Goal: Transaction & Acquisition: Book appointment/travel/reservation

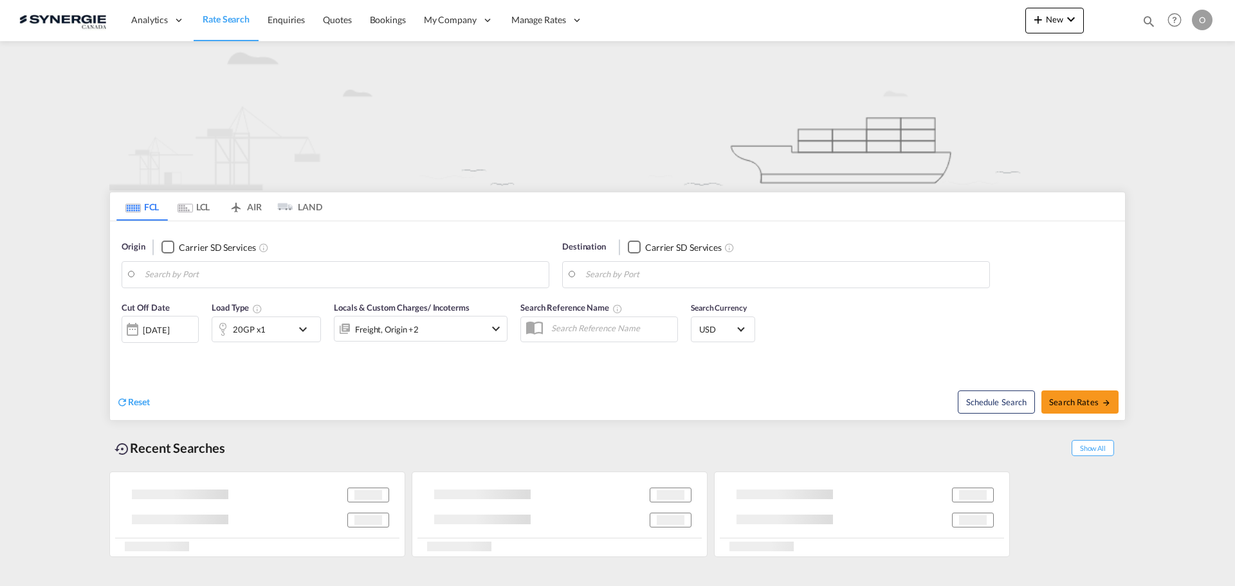
type input "Saskatoon, SK, CASAK"
type input "Navegantes, BRNVT"
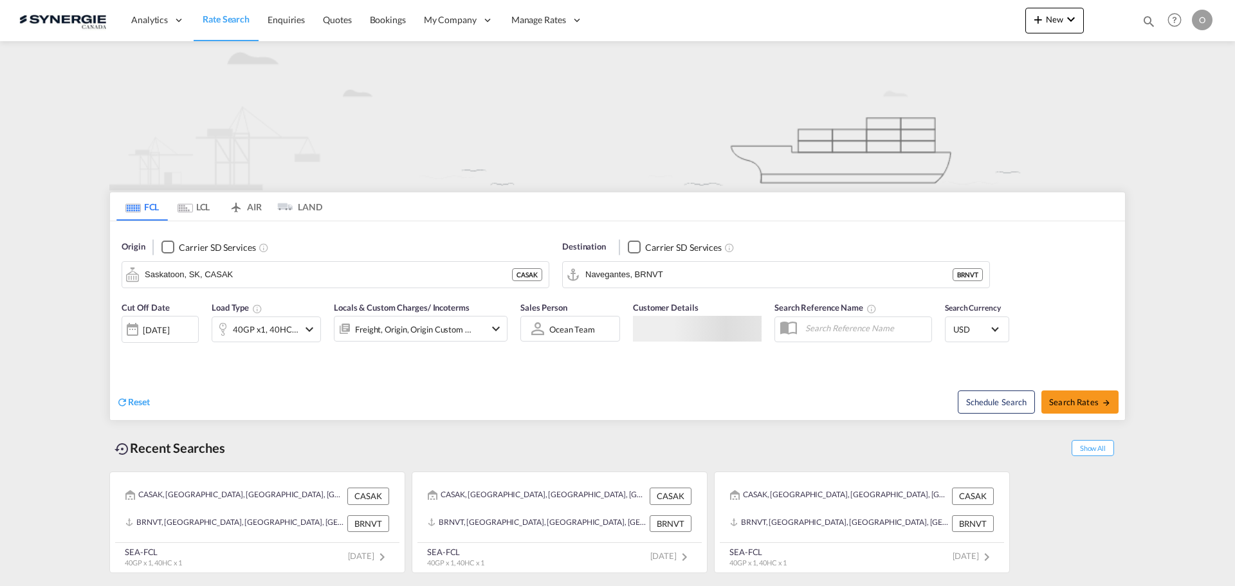
click at [1146, 24] on md-icon "icon-magnify" at bounding box center [1149, 21] width 14 height 14
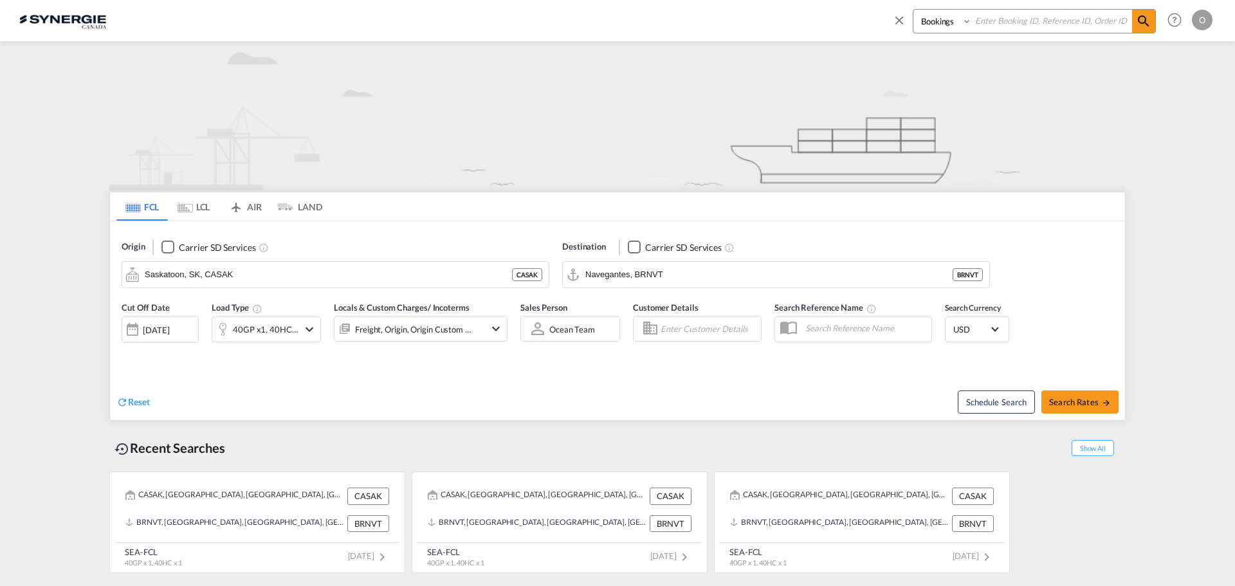
click at [948, 23] on select "Bookings Quotes Enquiries" at bounding box center [944, 21] width 61 height 23
select select "Quotes"
click at [914, 10] on select "Bookings Quotes Enquiries" at bounding box center [944, 21] width 61 height 23
drag, startPoint x: 999, startPoint y: 31, endPoint x: 1005, endPoint y: 25, distance: 8.7
click at [1001, 29] on input at bounding box center [1052, 21] width 160 height 23
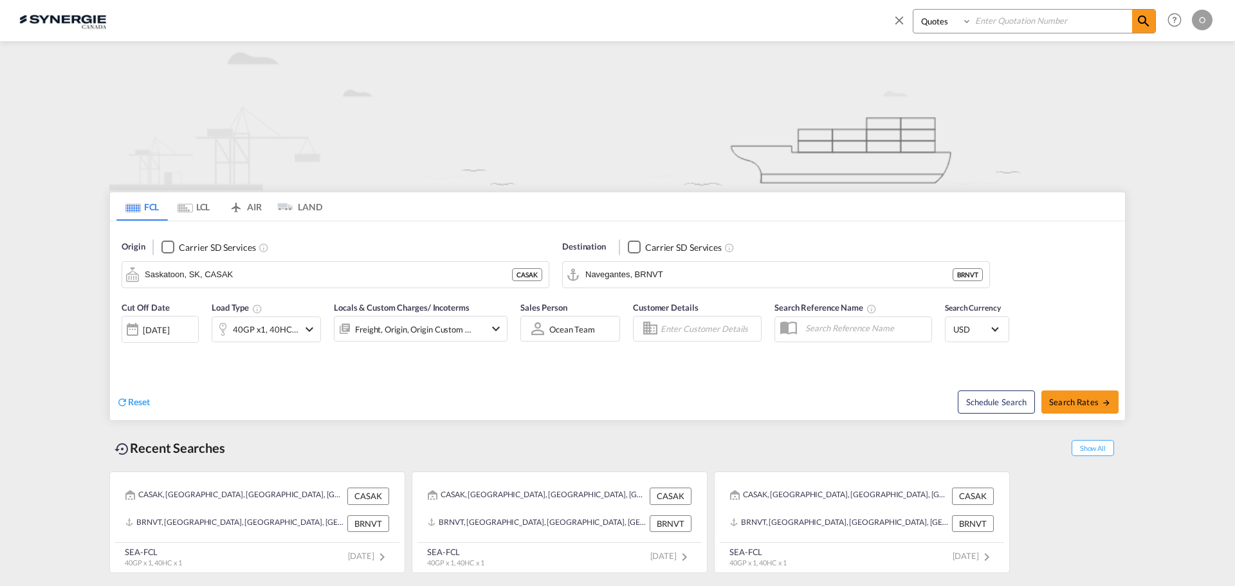
paste input "SYC000014994"
type input "SYC000014994"
click at [1137, 23] on md-icon "icon-magnify" at bounding box center [1143, 21] width 15 height 15
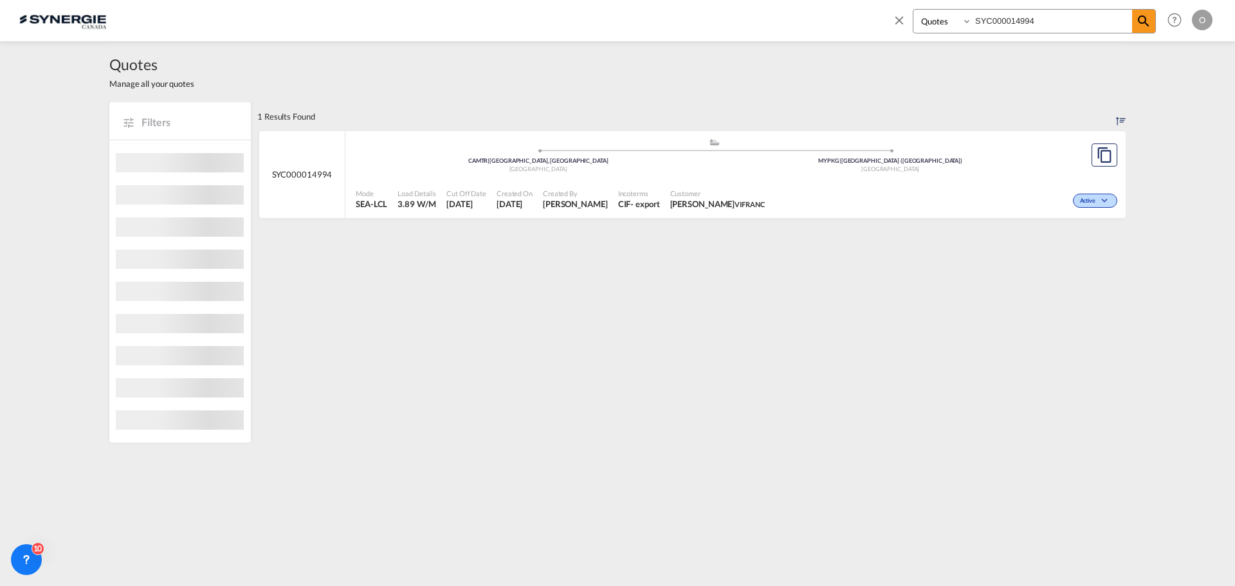
click at [665, 197] on div "Incoterms CIF - export" at bounding box center [639, 199] width 52 height 32
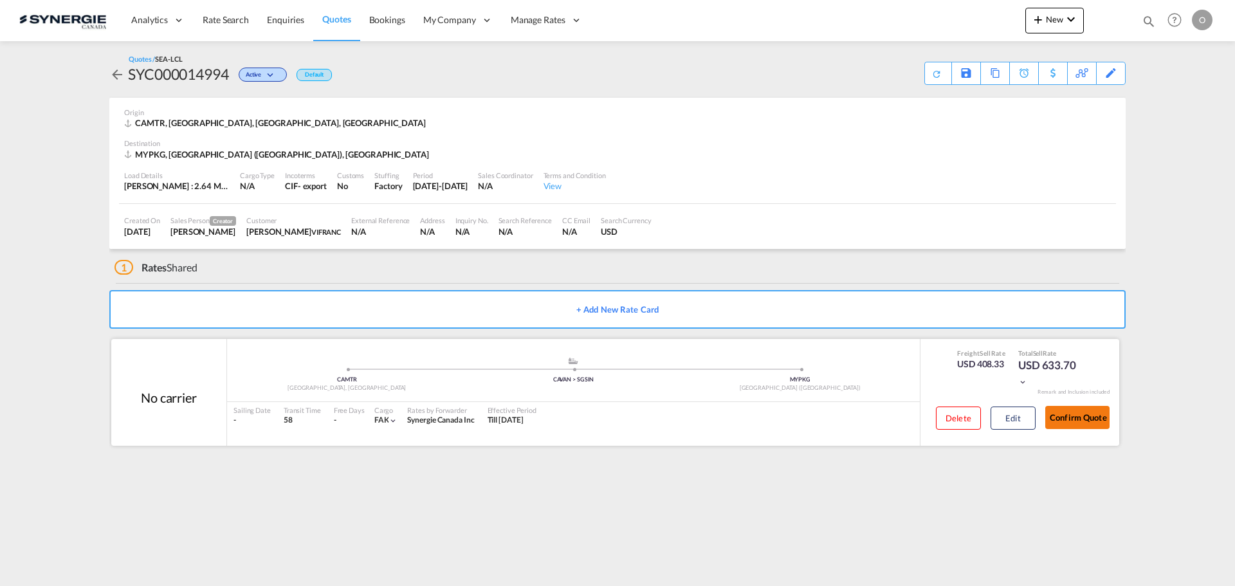
click at [1080, 421] on button "Confirm Quote" at bounding box center [1078, 417] width 64 height 23
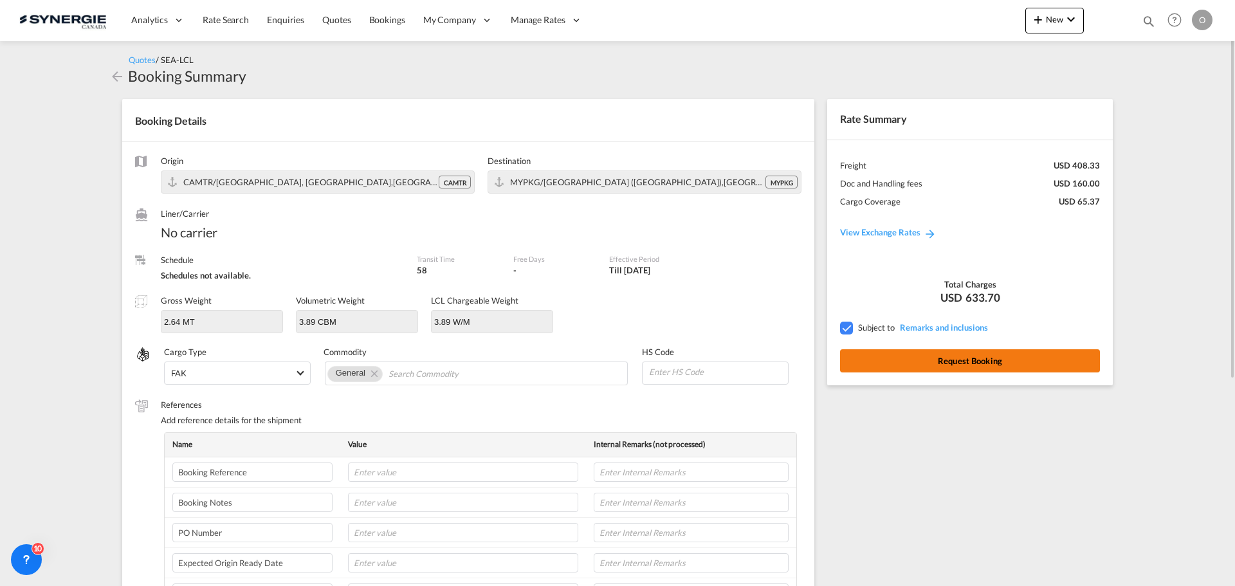
click at [951, 362] on button "Request Booking" at bounding box center [970, 360] width 260 height 23
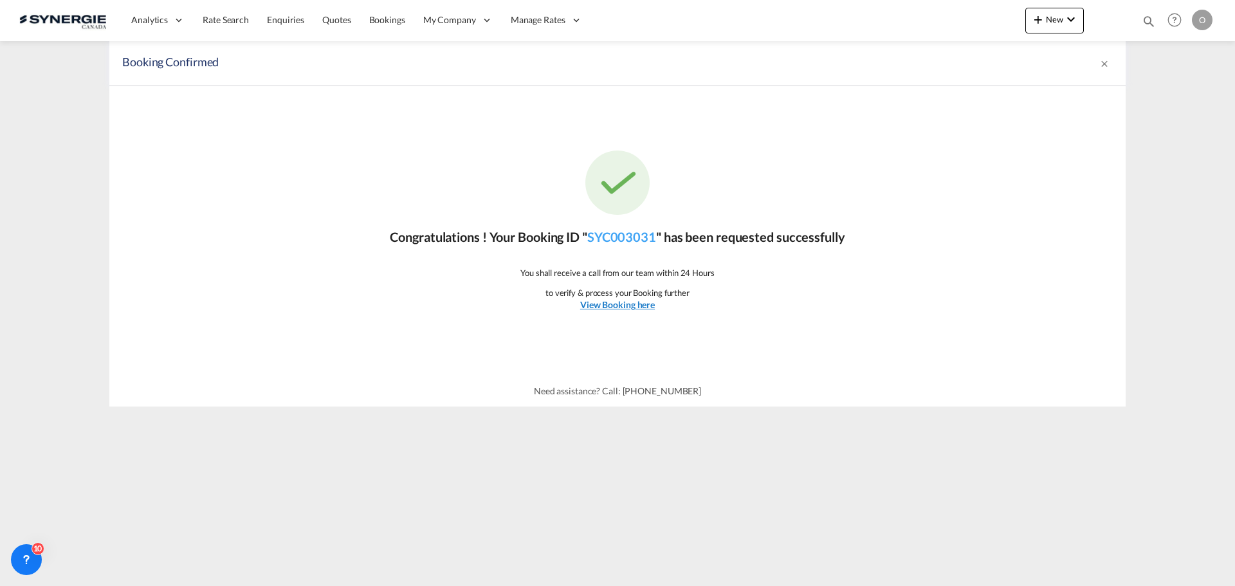
click at [629, 308] on u "View Booking here" at bounding box center [617, 304] width 75 height 11
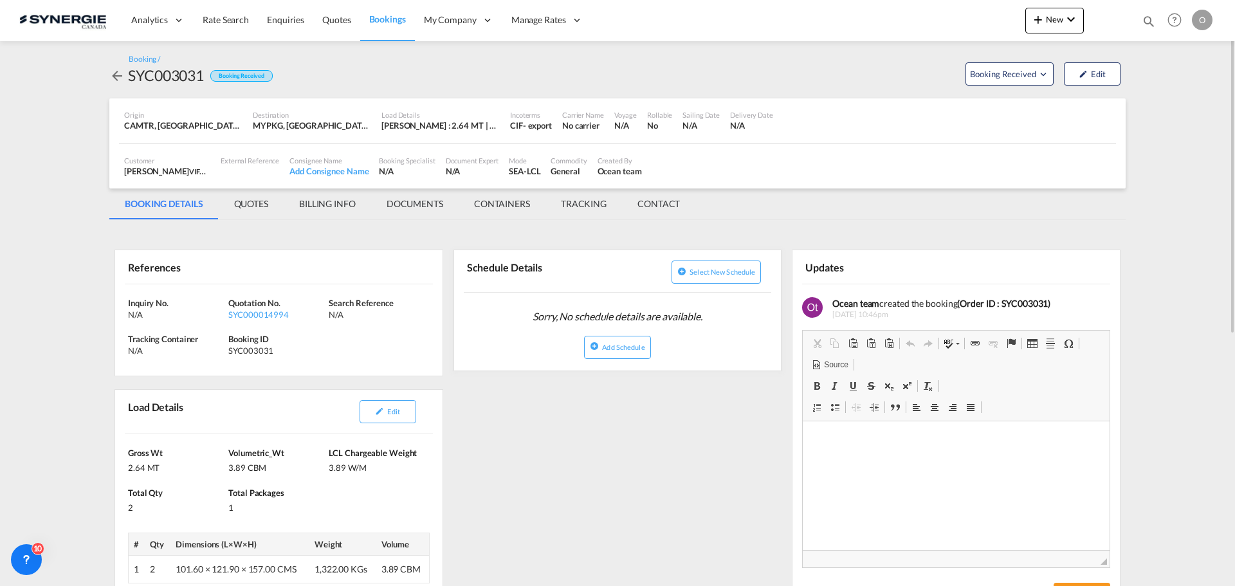
click at [248, 201] on md-tab-item "QUOTES" at bounding box center [251, 204] width 65 height 31
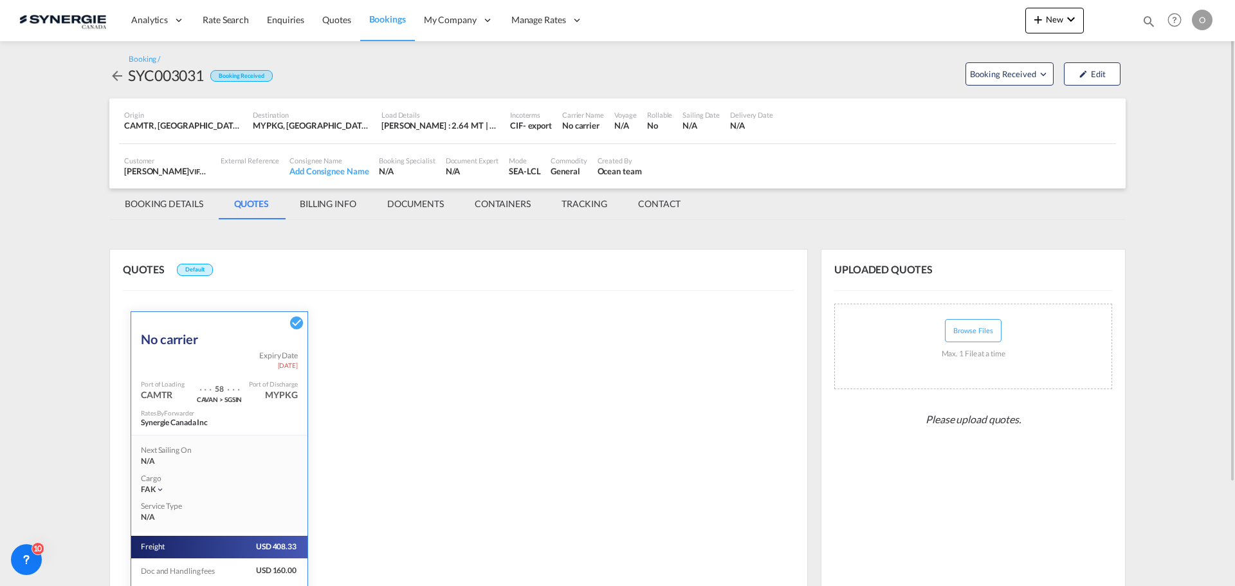
scroll to position [126, 0]
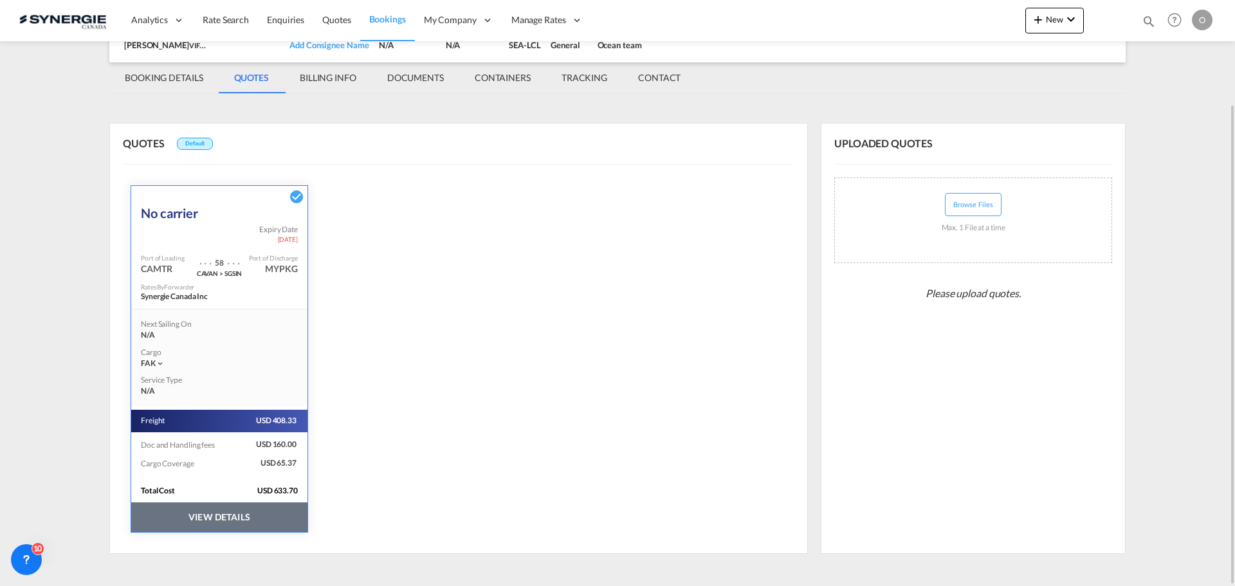
click at [241, 522] on button "VIEW DETAILS" at bounding box center [219, 517] width 176 height 30
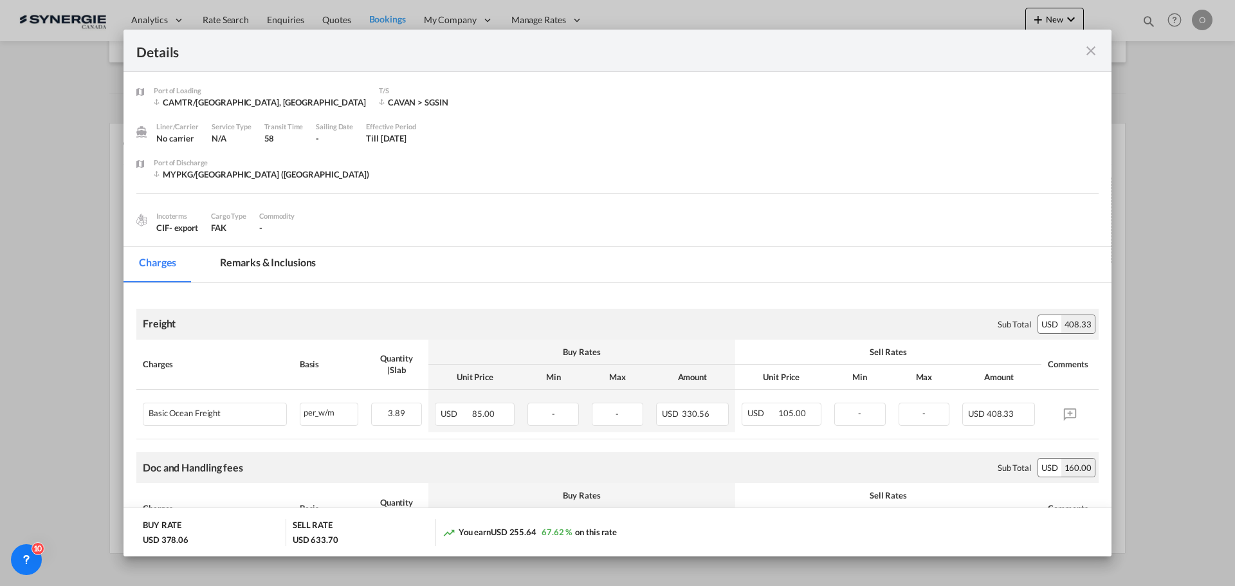
click at [285, 270] on md-tab-item "Remarks & Inclusions" at bounding box center [268, 264] width 127 height 35
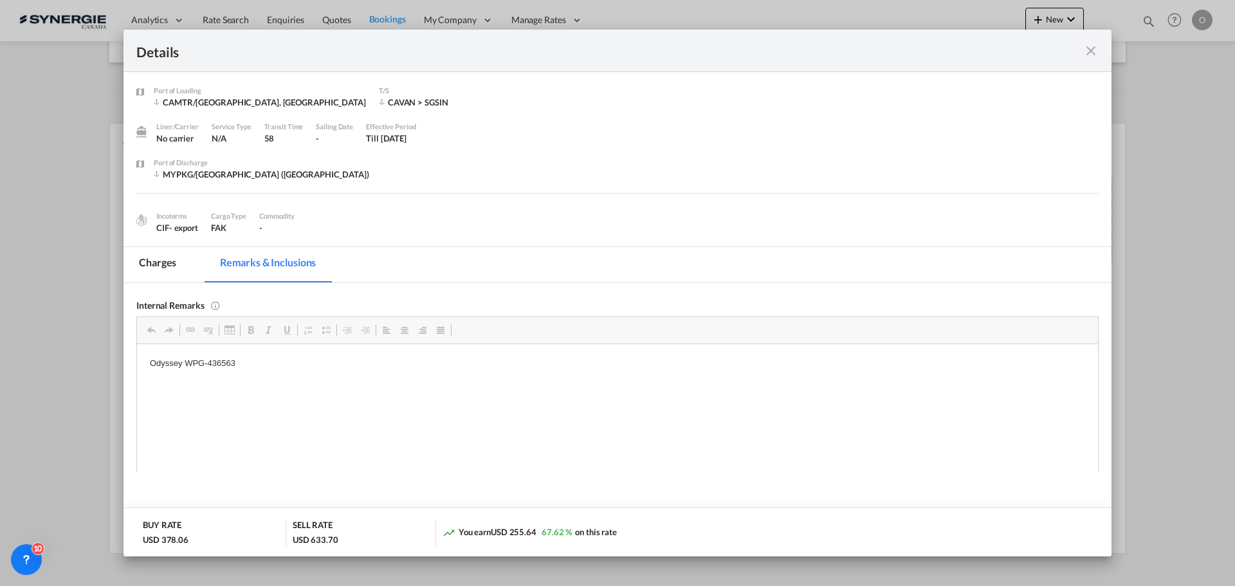
scroll to position [0, 0]
click at [162, 266] on md-tab-item "Charges" at bounding box center [158, 264] width 68 height 35
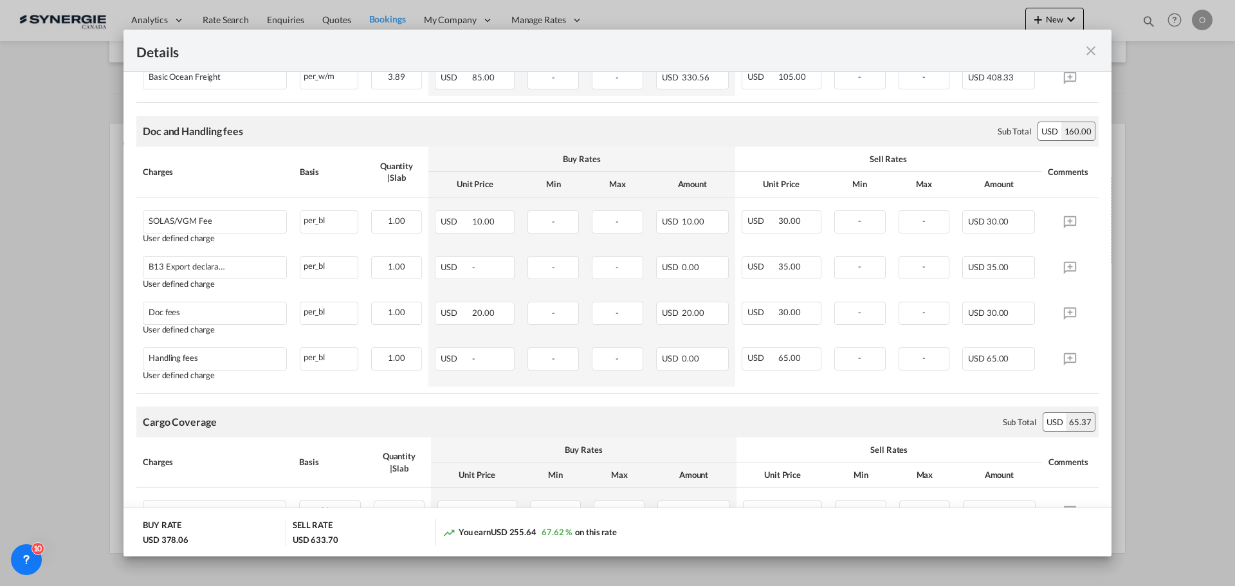
scroll to position [386, 0]
